Goal: Transaction & Acquisition: Purchase product/service

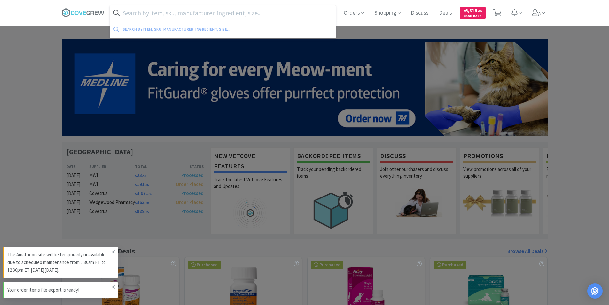
click at [299, 16] on input "text" at bounding box center [223, 12] width 226 height 15
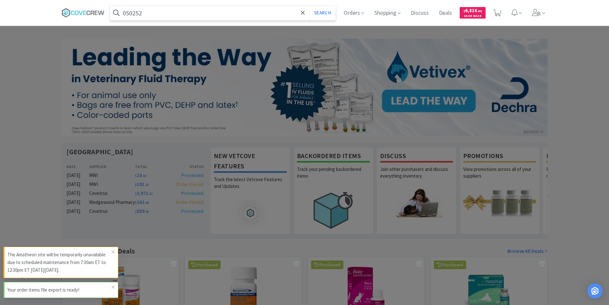
type input "050252"
click at [309, 5] on button "Search" at bounding box center [322, 12] width 27 height 15
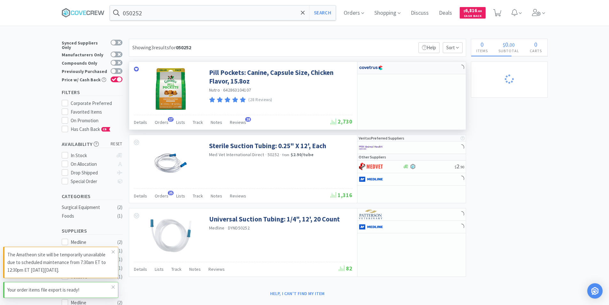
click at [377, 67] on img at bounding box center [371, 68] width 24 height 10
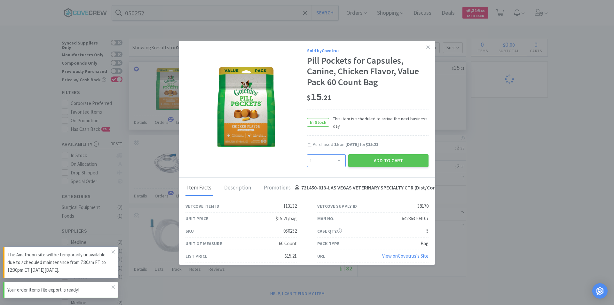
click at [333, 163] on select "Enter Quantity 1 2 3 4 5 6 7 8 9 10 11 12 13 14 15 16 17 18 19 20 Enter Quantity" at bounding box center [326, 160] width 39 height 13
select select "15"
click at [307, 154] on select "Enter Quantity 1 2 3 4 5 6 7 8 9 10 11 12 13 14 15 16 17 18 19 20 Enter Quantity" at bounding box center [326, 160] width 39 height 13
click at [364, 161] on button "Add to Cart" at bounding box center [388, 160] width 80 height 13
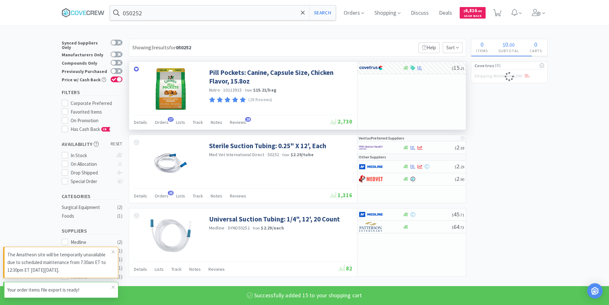
select select "15"
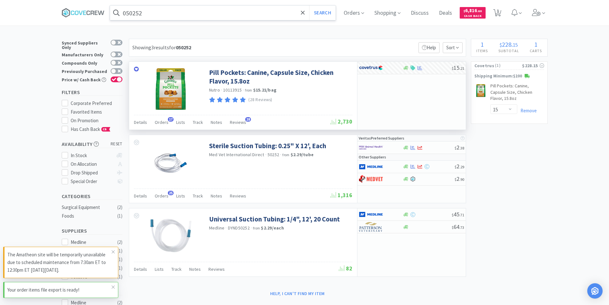
click at [234, 13] on input "050252" at bounding box center [223, 12] width 226 height 15
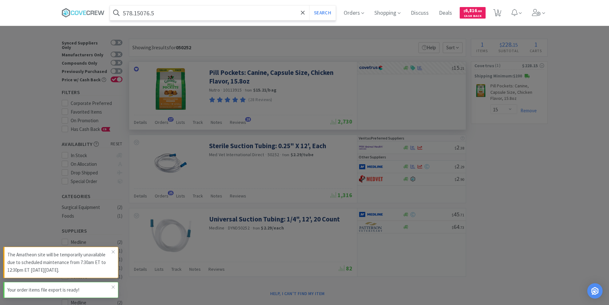
type input "578.15076.5"
click at [309, 5] on button "Search" at bounding box center [322, 12] width 27 height 15
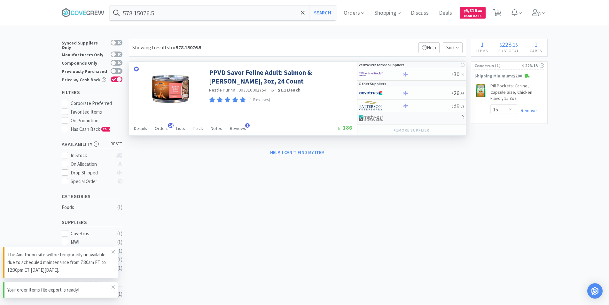
click at [374, 119] on img at bounding box center [371, 118] width 24 height 10
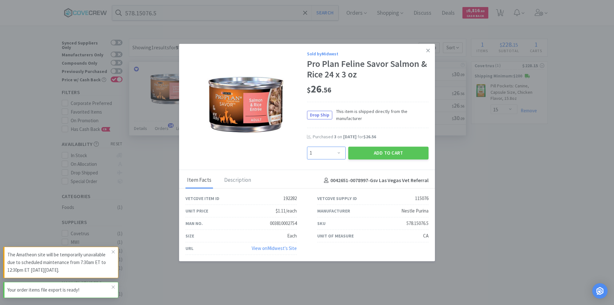
click at [342, 154] on select "Enter Quantity 1 2 3 4 5 6 7 8 9 10 11 12 13 14 15 16 17 18 19 20 Enter Quantity" at bounding box center [326, 152] width 39 height 13
select select "4"
click at [307, 146] on select "Enter Quantity 1 2 3 4 5 6 7 8 9 10 11 12 13 14 15 16 17 18 19 20 Enter Quantity" at bounding box center [326, 152] width 39 height 13
click at [375, 151] on button "Add to Cart" at bounding box center [388, 152] width 80 height 13
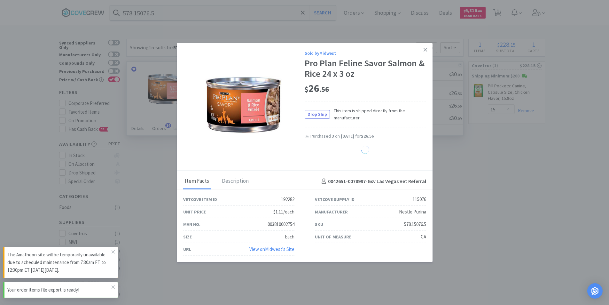
select select "4"
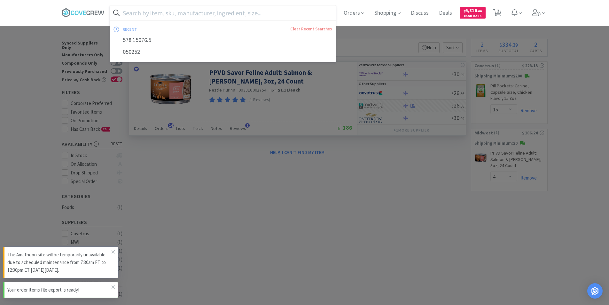
click at [143, 16] on input "text" at bounding box center [223, 12] width 226 height 15
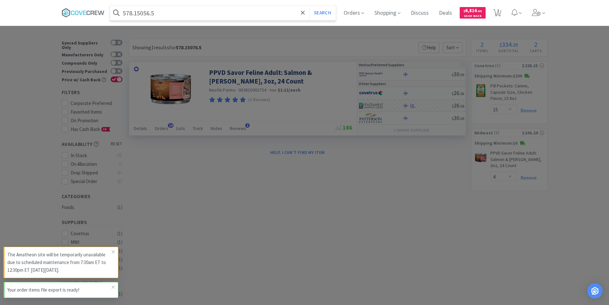
type input "578.15056.5"
click at [309, 5] on button "Search" at bounding box center [322, 12] width 27 height 15
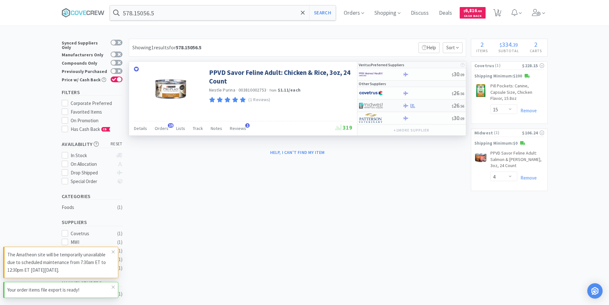
click at [377, 104] on img at bounding box center [371, 106] width 24 height 10
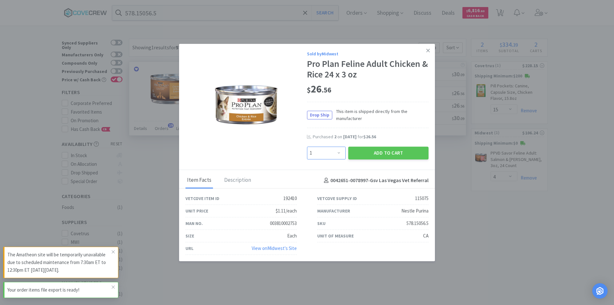
click at [341, 152] on select "Enter Quantity 1 2 3 4 5 6 7 8 9 10 11 12 13 14 15 16 17 18 19 20 Enter Quantity" at bounding box center [326, 152] width 39 height 13
select select "4"
click at [307, 146] on select "Enter Quantity 1 2 3 4 5 6 7 8 9 10 11 12 13 14 15 16 17 18 19 20 Enter Quantity" at bounding box center [326, 152] width 39 height 13
click at [371, 149] on button "Add to Cart" at bounding box center [388, 152] width 80 height 13
select select "4"
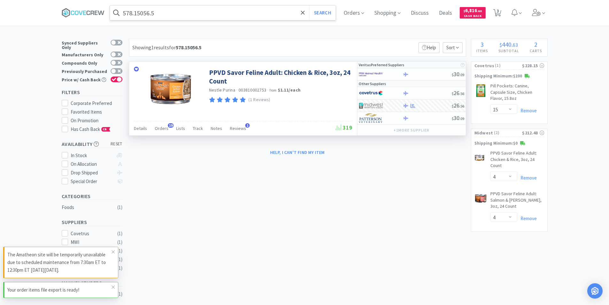
click at [182, 10] on input "578.15056.5" at bounding box center [223, 12] width 226 height 15
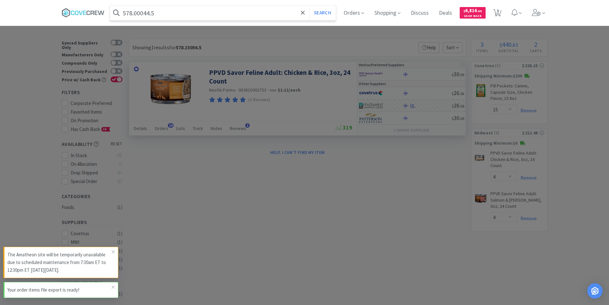
type input "578.00044.5"
click at [309, 5] on button "Search" at bounding box center [322, 12] width 27 height 15
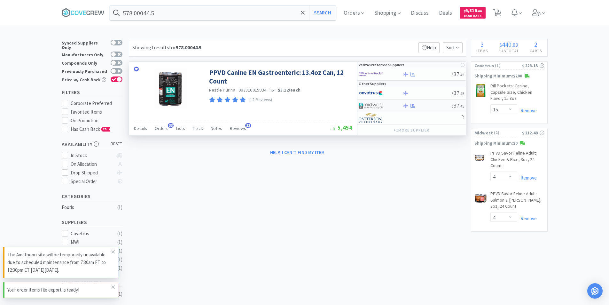
click at [377, 105] on img at bounding box center [371, 106] width 24 height 10
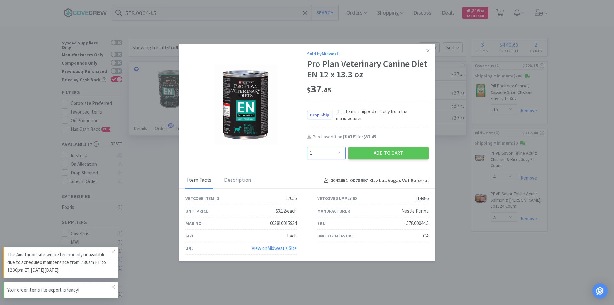
click at [338, 151] on select "Enter Quantity 1 2 3 4 5 6 7 8 9 10 11 12 13 14 15 16 17 18 19 20 Enter Quantity" at bounding box center [326, 152] width 39 height 13
click at [307, 146] on select "Enter Quantity 1 2 3 4 5 6 7 8 9 10 11 12 13 14 15 16 17 18 19 20 Enter Quantity" at bounding box center [326, 152] width 39 height 13
click at [334, 151] on select "Enter Quantity 1 2 3 4 5 6 7 8 9 10 11 12 13 14 15 16 17 18 19 20 Enter Quantity" at bounding box center [326, 152] width 39 height 13
select select "3"
click at [307, 146] on select "Enter Quantity 1 2 3 4 5 6 7 8 9 10 11 12 13 14 15 16 17 18 19 20 Enter Quantity" at bounding box center [326, 152] width 39 height 13
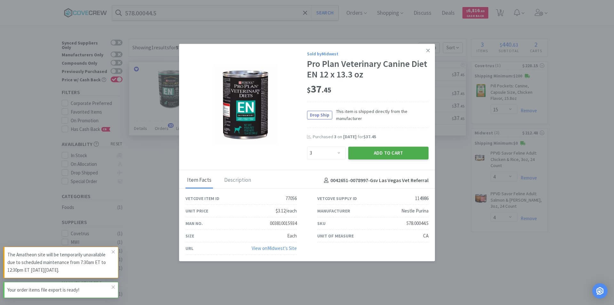
click at [371, 150] on button "Add to Cart" at bounding box center [388, 152] width 80 height 13
select select "3"
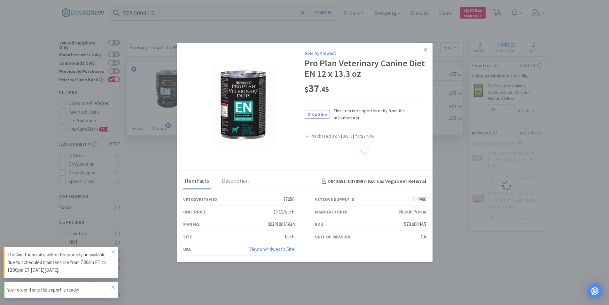
select select "4"
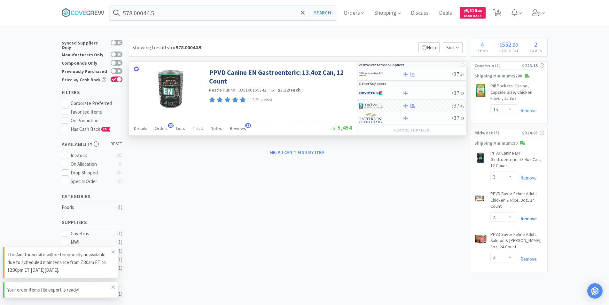
click at [533, 215] on link "Remove" at bounding box center [527, 218] width 20 height 6
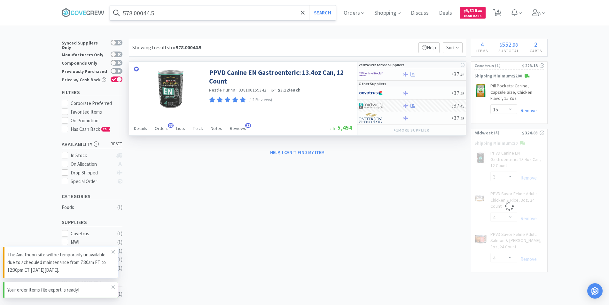
select select "4"
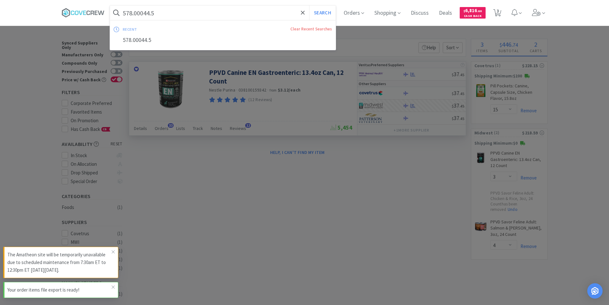
click at [203, 15] on input "578.00044.5" at bounding box center [223, 12] width 226 height 15
click at [154, 14] on input "578.00044.5" at bounding box center [223, 12] width 226 height 15
click at [151, 13] on input "578.00044.5" at bounding box center [223, 12] width 226 height 15
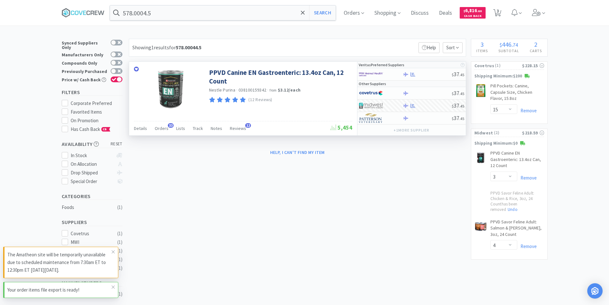
click at [341, 219] on div at bounding box center [304, 152] width 609 height 305
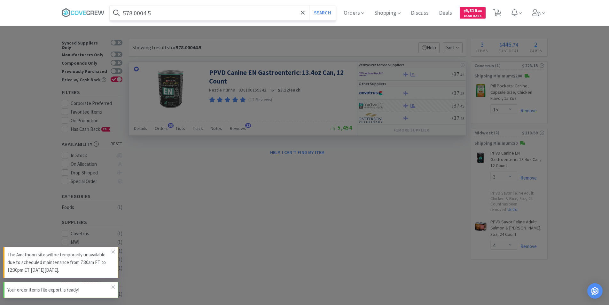
click at [156, 14] on input "578.0004.5" at bounding box center [223, 12] width 226 height 15
click at [148, 13] on input "578.0004.5" at bounding box center [223, 12] width 226 height 15
type input "578.15068.5"
click at [309, 5] on button "Search" at bounding box center [322, 12] width 27 height 15
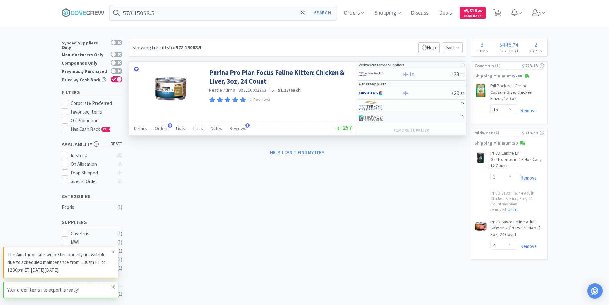
click at [372, 117] on img at bounding box center [371, 118] width 24 height 10
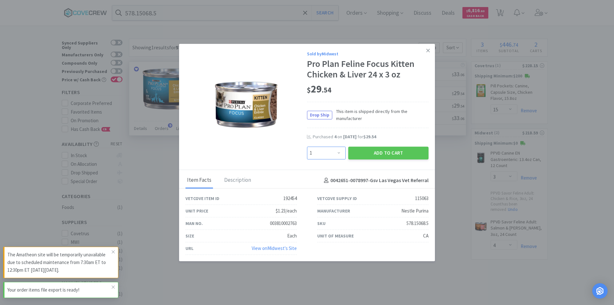
click at [340, 153] on select "Enter Quantity 1 2 3 4 5 6 7 8 9 10 11 12 13 14 15 16 17 18 19 20 Enter Quantity" at bounding box center [326, 152] width 39 height 13
select select "2"
click at [307, 146] on select "Enter Quantity 1 2 3 4 5 6 7 8 9 10 11 12 13 14 15 16 17 18 19 20 Enter Quantity" at bounding box center [326, 152] width 39 height 13
click at [378, 152] on button "Add to Cart" at bounding box center [388, 152] width 80 height 13
select select "2"
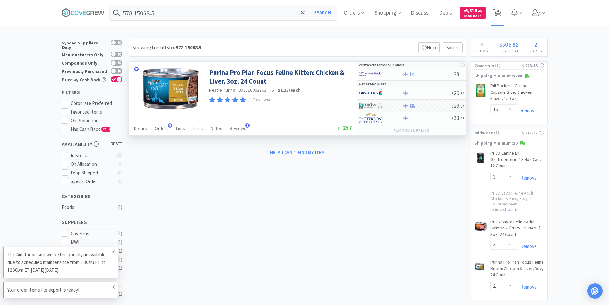
click at [499, 14] on span "4" at bounding box center [498, 11] width 2 height 26
select select "15"
select select "3"
select select "4"
select select "2"
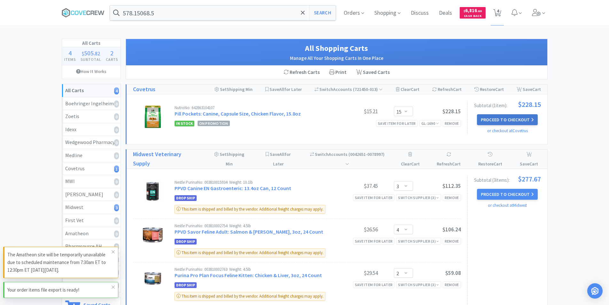
click at [504, 119] on button "Proceed to Checkout" at bounding box center [507, 119] width 61 height 11
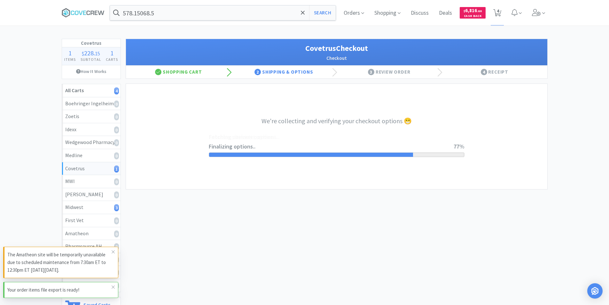
select select "ACCOUNT"
select select "cvt-standard-net"
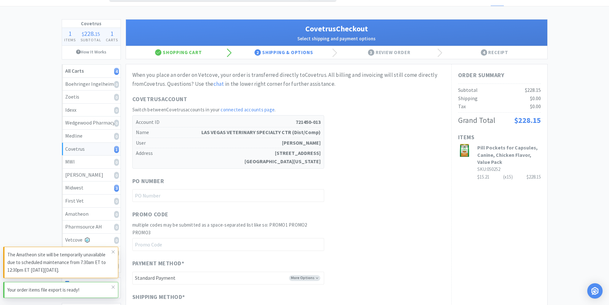
scroll to position [64, 0]
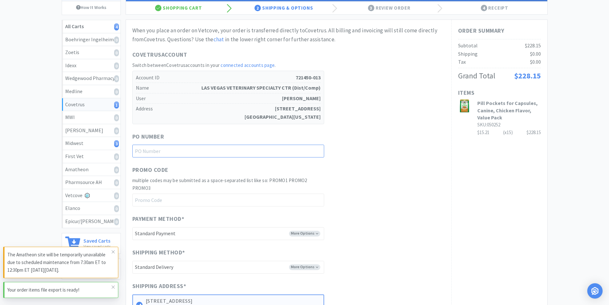
click at [168, 151] on input "text" at bounding box center [228, 151] width 192 height 13
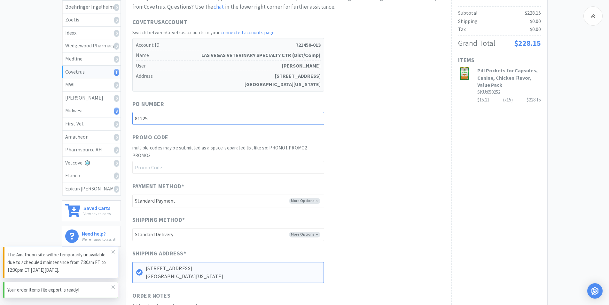
scroll to position [192, 0]
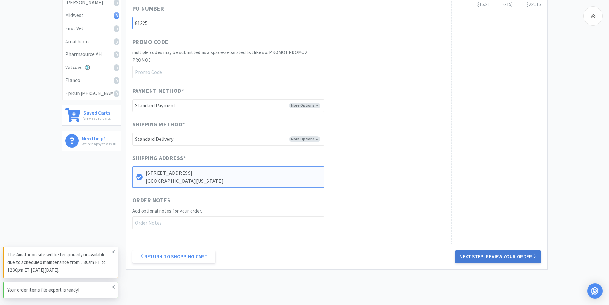
type input "81225"
click at [490, 255] on button "Next Step: Review Your Order" at bounding box center [498, 256] width 86 height 13
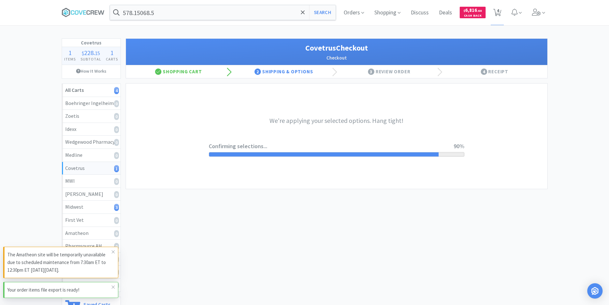
scroll to position [0, 0]
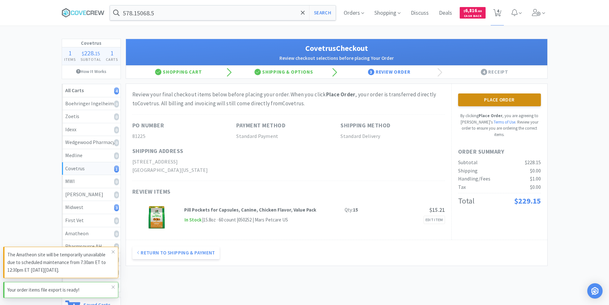
click at [508, 98] on button "Place Order" at bounding box center [499, 99] width 83 height 13
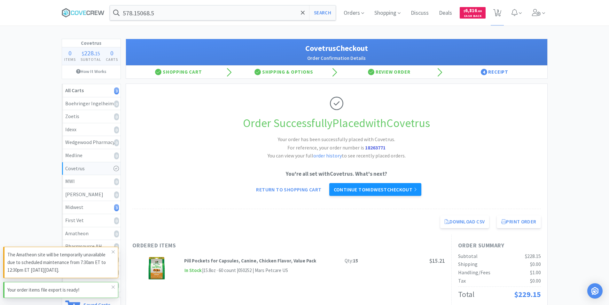
click at [381, 188] on link "Continue to Midwest checkout" at bounding box center [375, 189] width 92 height 13
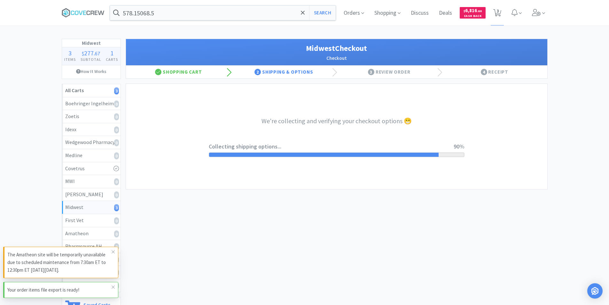
select select "3"
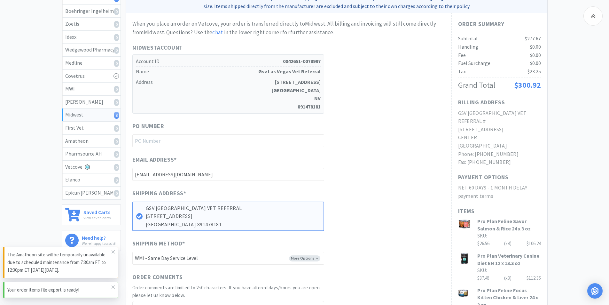
scroll to position [96, 0]
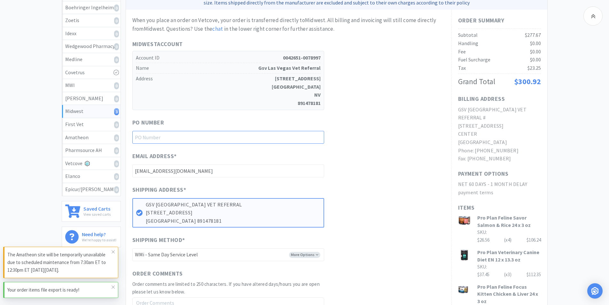
click at [156, 138] on input "text" at bounding box center [228, 137] width 192 height 13
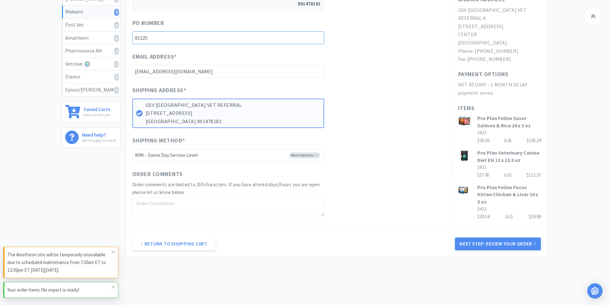
scroll to position [213, 0]
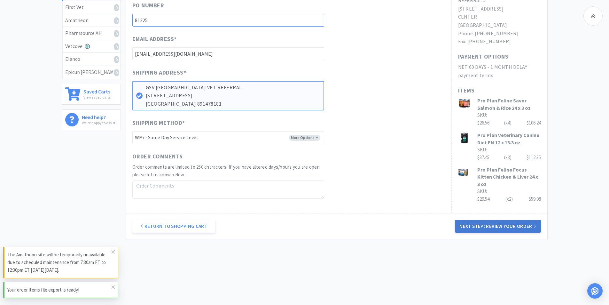
type input "81225"
click at [487, 227] on button "Next Step: Review Your Order" at bounding box center [498, 226] width 86 height 13
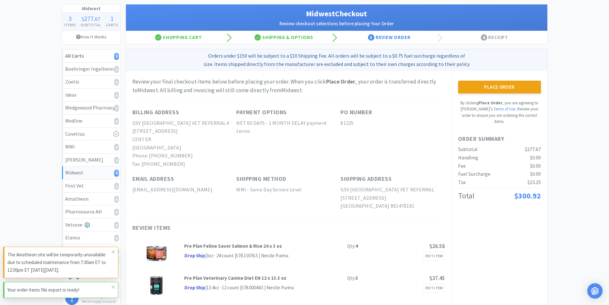
scroll to position [32, 0]
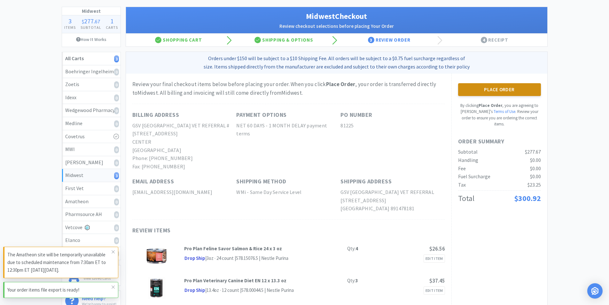
click at [506, 91] on button "Place Order" at bounding box center [499, 89] width 83 height 13
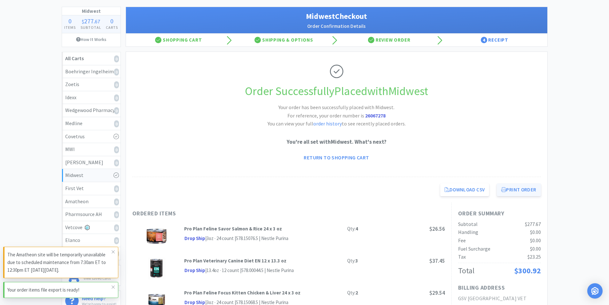
click at [527, 191] on button "Print Order" at bounding box center [519, 189] width 44 height 13
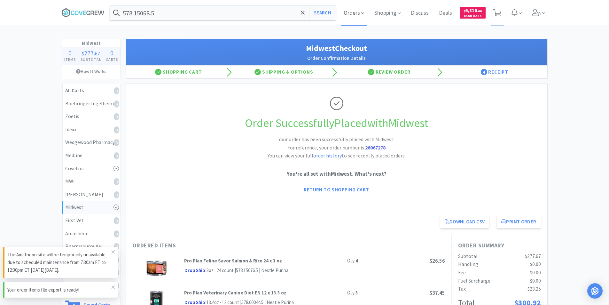
click at [359, 16] on span "Orders" at bounding box center [354, 13] width 26 height 26
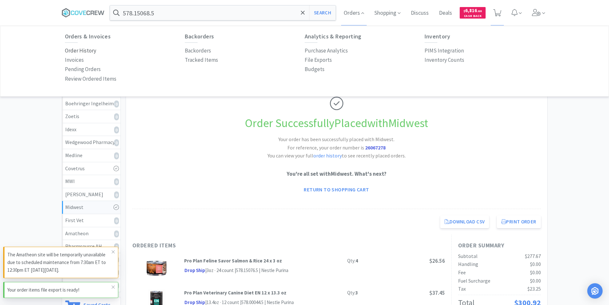
click at [86, 50] on p "Order History" at bounding box center [80, 50] width 31 height 9
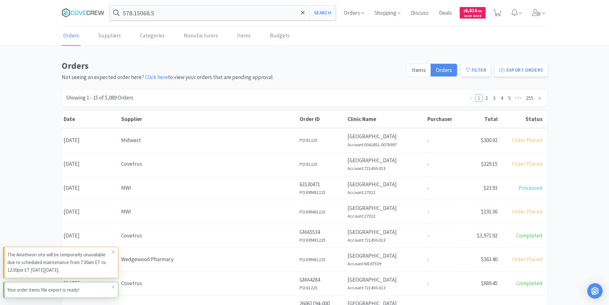
click at [139, 160] on div "Supplier Covetrus" at bounding box center [209, 164] width 178 height 16
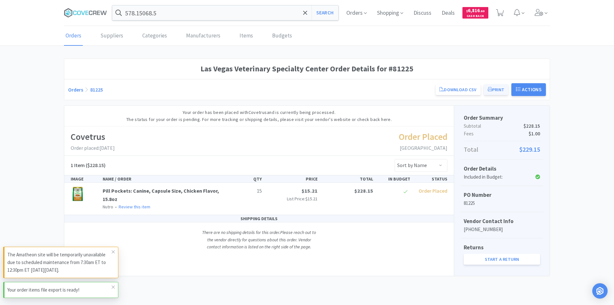
click at [493, 90] on button "Print" at bounding box center [496, 89] width 25 height 11
